Goal: Navigation & Orientation: Find specific page/section

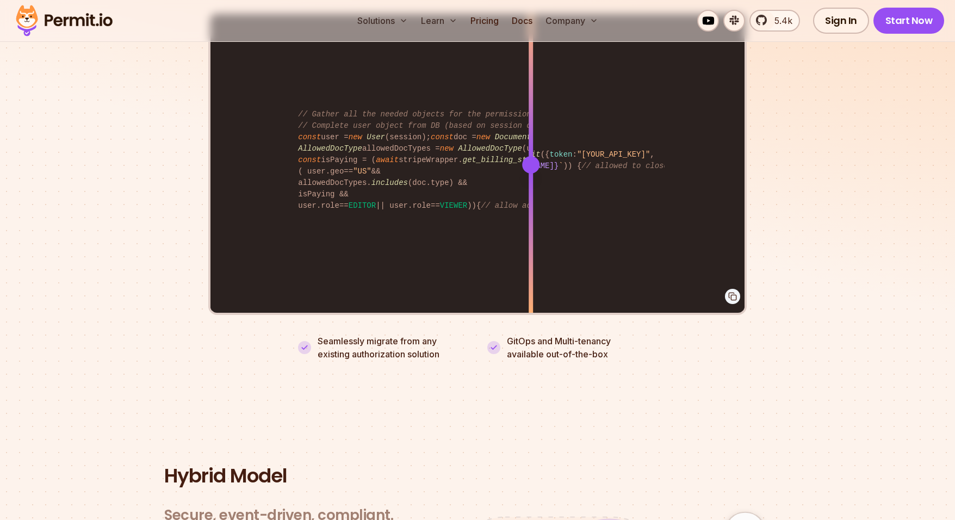
scroll to position [2135, 0]
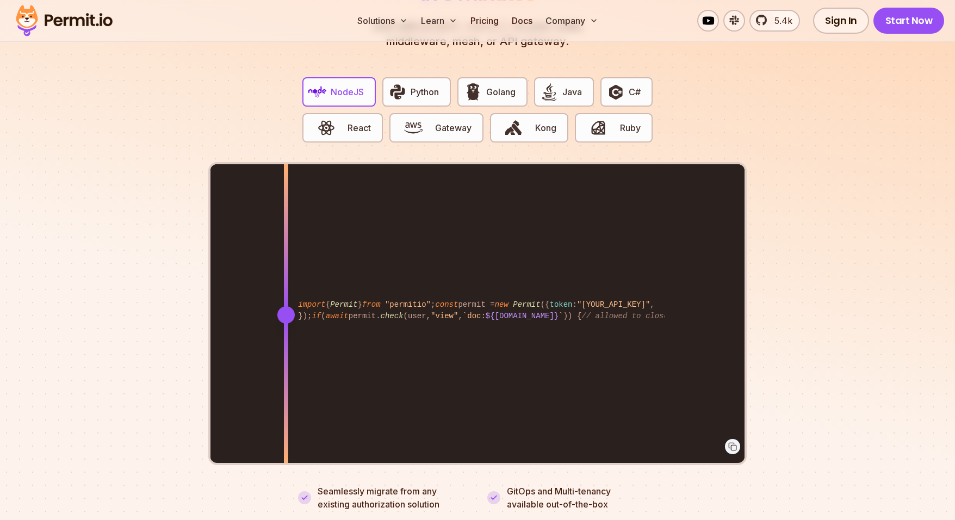
drag, startPoint x: 530, startPoint y: 300, endPoint x: 286, endPoint y: 301, distance: 244.3
click at [286, 306] on div at bounding box center [285, 314] width 17 height 17
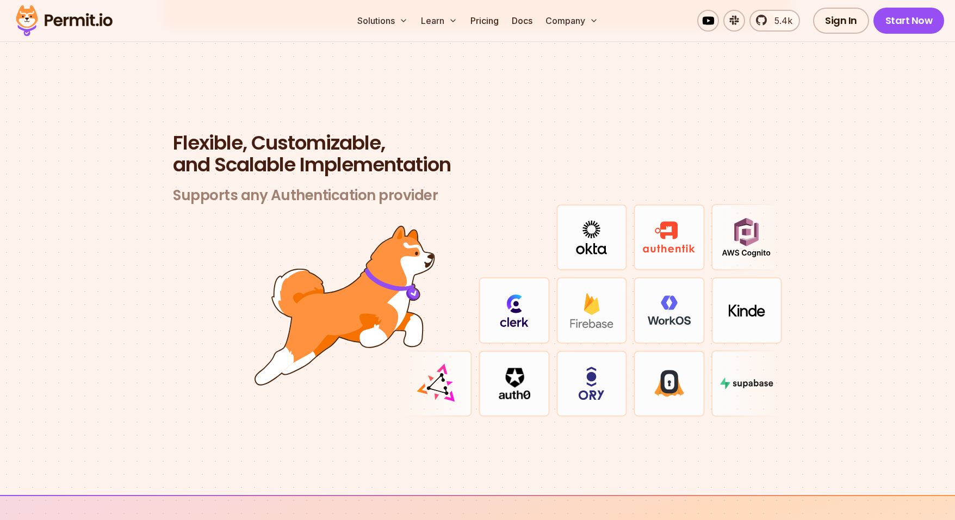
scroll to position [3131, 0]
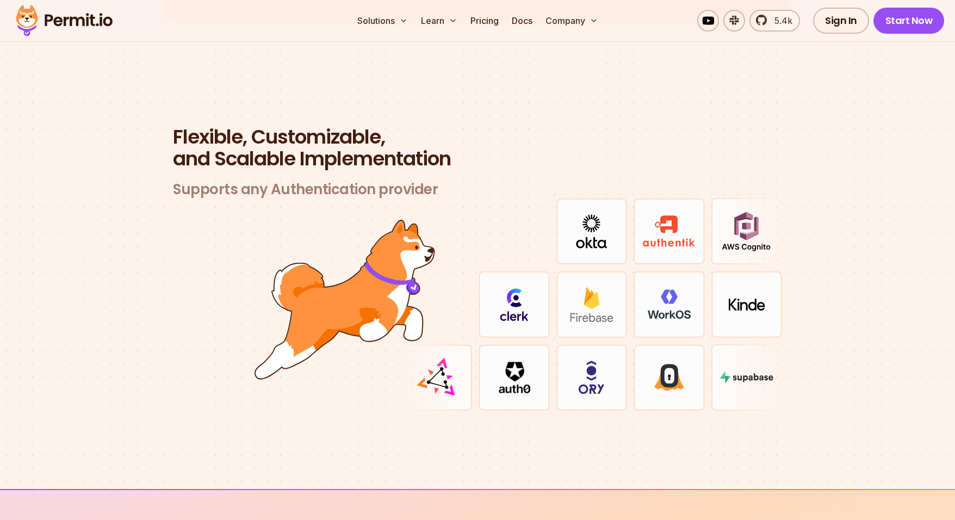
click at [519, 225] on img at bounding box center [591, 231] width 31 height 34
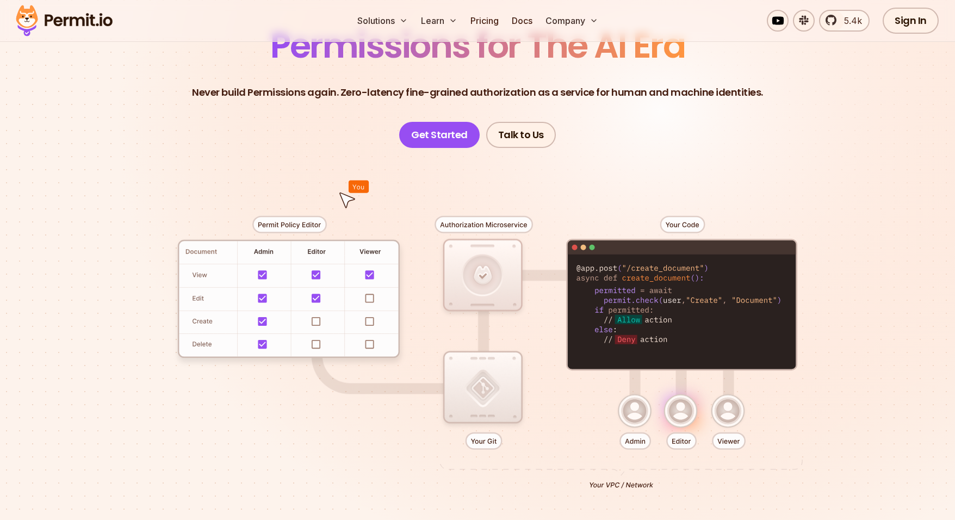
scroll to position [0, 0]
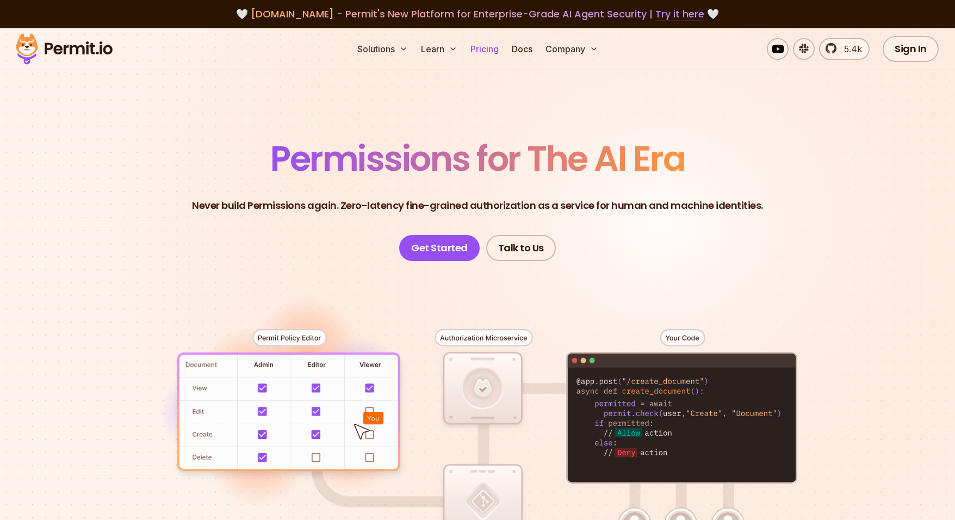
click at [492, 48] on link "Pricing" at bounding box center [484, 49] width 37 height 22
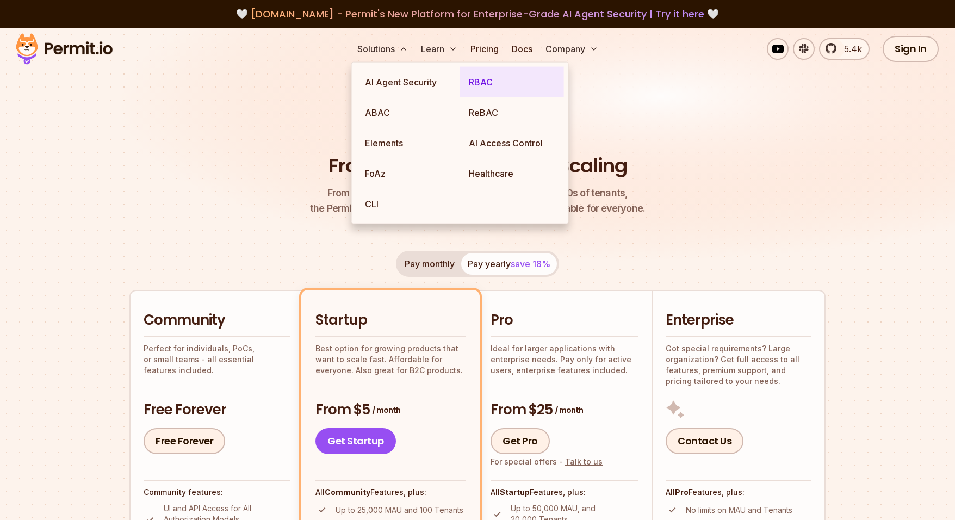
click at [478, 85] on link "RBAC" at bounding box center [512, 82] width 104 height 30
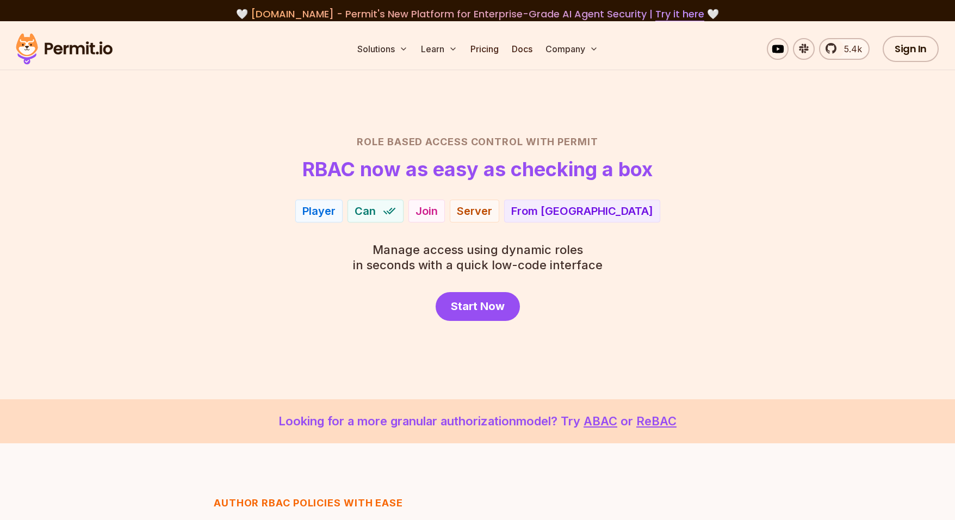
click at [519, 226] on div "Role Based Access Control with Permit RBAC now as easy as checking a box Player…" at bounding box center [478, 227] width 762 height 187
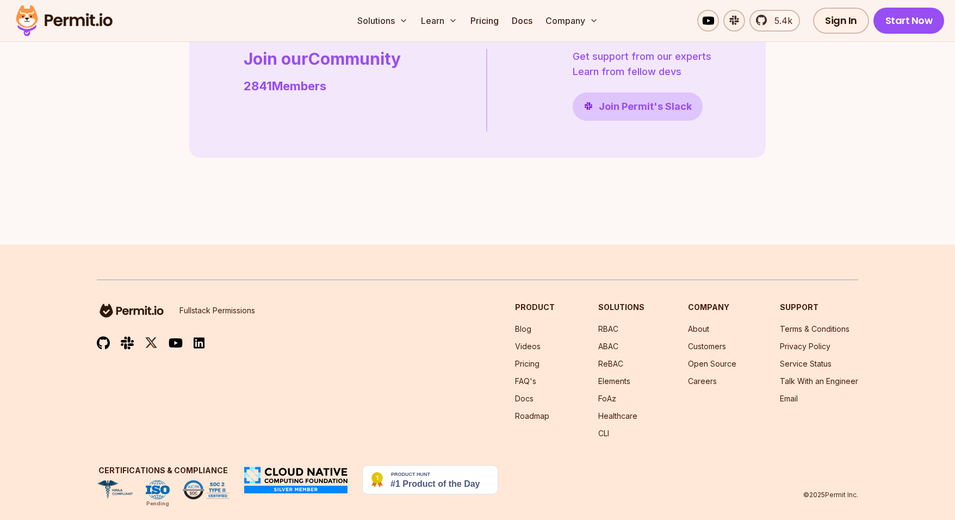
scroll to position [3140, 0]
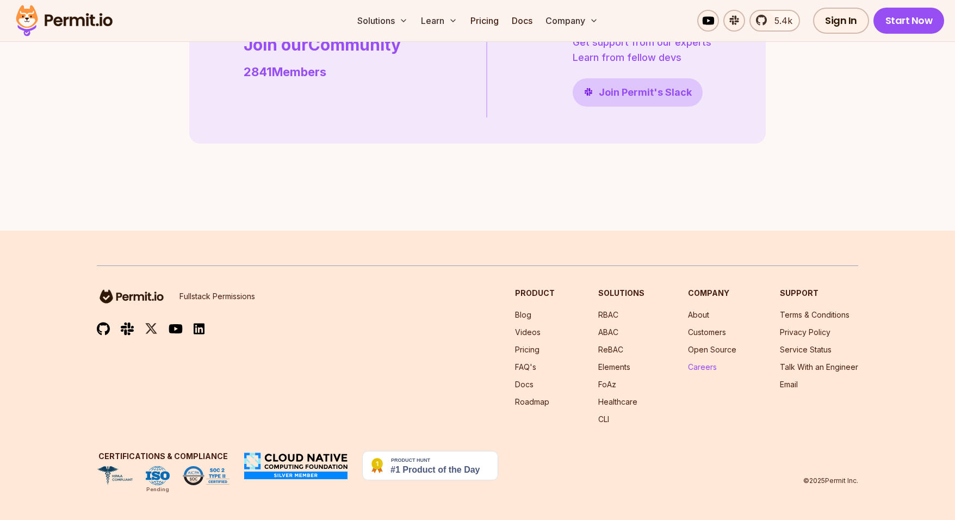
click at [519, 369] on link "Careers" at bounding box center [702, 366] width 29 height 9
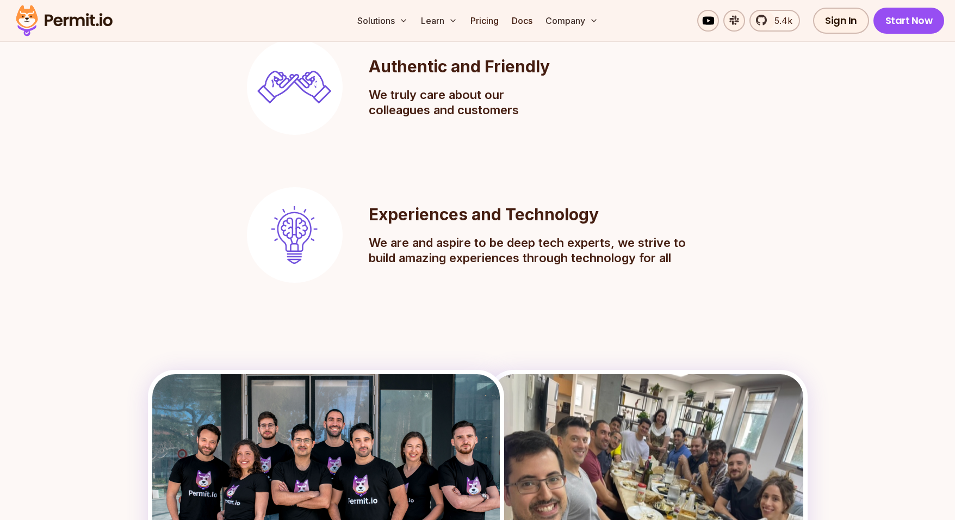
scroll to position [1391, 0]
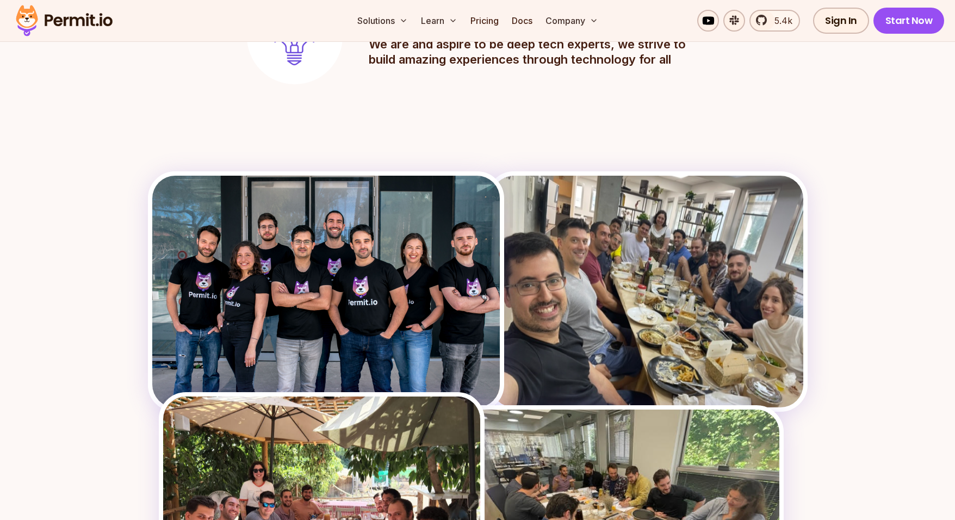
click at [519, 270] on main "[DOMAIN_NAME] is Hiring Developers, Marketers, and more! Join Our Team! If you …" at bounding box center [477, 18] width 955 height 2679
